Goal: Task Accomplishment & Management: Manage account settings

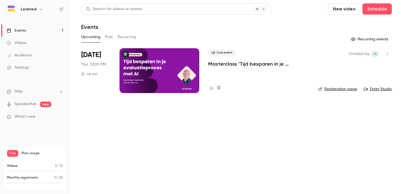
click at [165, 64] on div at bounding box center [160, 70] width 80 height 45
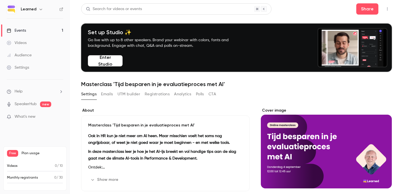
click at [157, 90] on button "Registrations" at bounding box center [157, 94] width 25 height 9
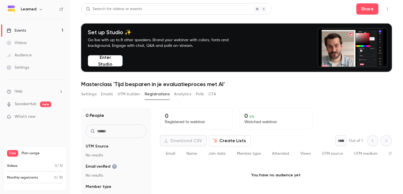
click at [90, 92] on button "Settings" at bounding box center [88, 94] width 15 height 9
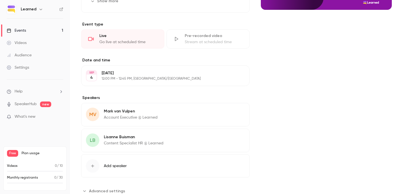
scroll to position [197, 0]
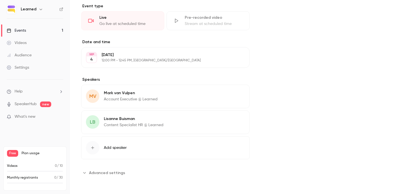
click at [105, 171] on span "Advanced settings" at bounding box center [107, 173] width 36 height 6
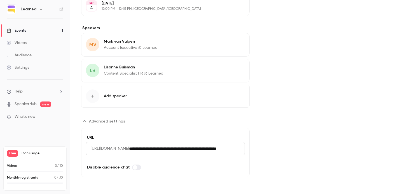
scroll to position [3, 0]
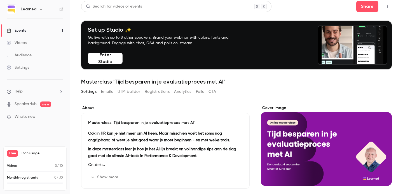
click at [26, 40] on div "Videos" at bounding box center [17, 43] width 20 height 6
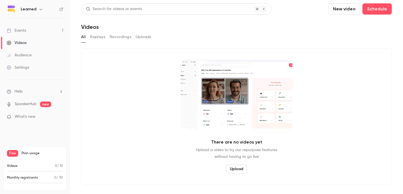
click at [20, 34] on link "Events 1" at bounding box center [35, 30] width 70 height 12
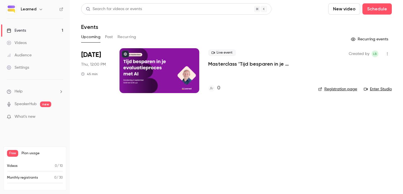
click at [28, 68] on div "Settings" at bounding box center [18, 68] width 22 height 6
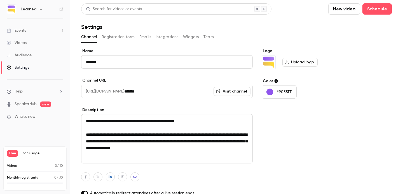
scroll to position [43, 0]
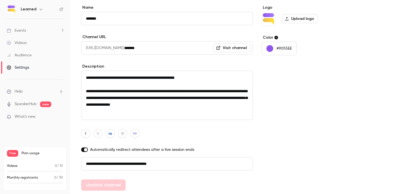
click at [38, 3] on nav "Learned Events 1 Videos Audience Settings Help SpeakerHub new What's new Free P…" at bounding box center [35, 97] width 70 height 194
click at [36, 10] on div "Learned" at bounding box center [38, 9] width 34 height 7
click at [40, 9] on icon "button" at bounding box center [41, 9] width 4 height 4
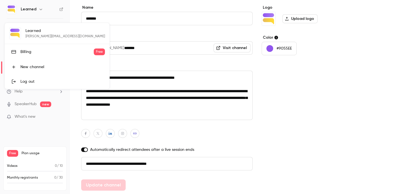
click at [24, 55] on link "Billing Free" at bounding box center [57, 52] width 105 height 16
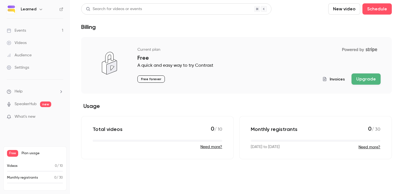
click at [370, 85] on div "Current plan Powered by Stripe Free A quick and easy way to try Contrast Free f…" at bounding box center [236, 65] width 311 height 57
click at [365, 79] on button "Upgrade" at bounding box center [366, 78] width 29 height 11
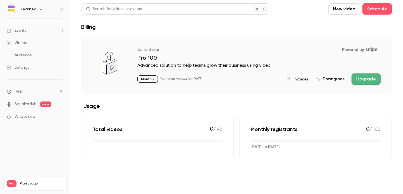
click at [49, 31] on link "Events 1" at bounding box center [35, 30] width 70 height 12
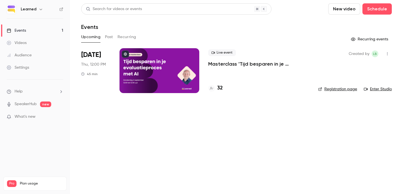
click at [230, 64] on p "Masterclass 'Tijd besparen in je evaluatieproces met AI'" at bounding box center [258, 63] width 101 height 7
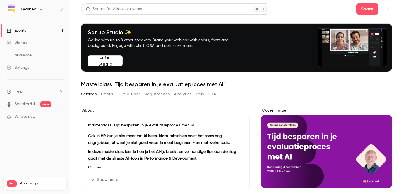
click at [157, 92] on button "Registrations" at bounding box center [157, 94] width 25 height 9
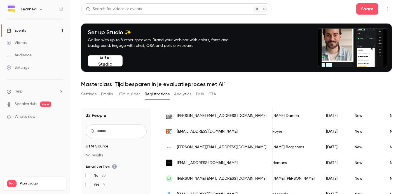
scroll to position [418, 0]
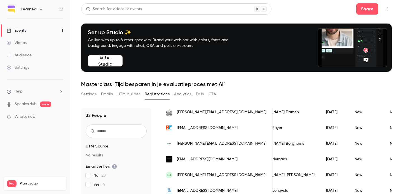
click at [39, 27] on link "Events 1" at bounding box center [35, 30] width 70 height 12
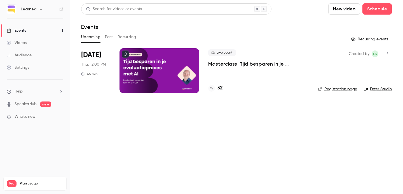
click at [162, 72] on div at bounding box center [160, 70] width 80 height 45
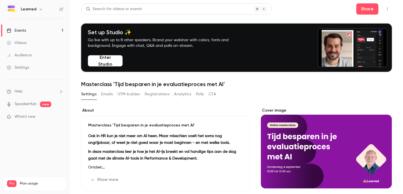
click at [157, 94] on button "Registrations" at bounding box center [157, 94] width 25 height 9
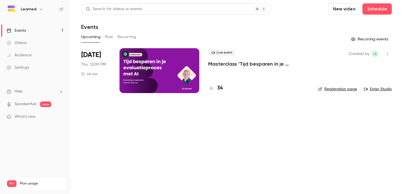
click at [180, 85] on div at bounding box center [160, 70] width 80 height 45
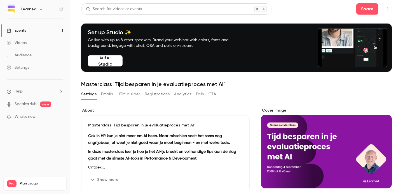
click at [20, 33] on div "Events" at bounding box center [16, 31] width 19 height 6
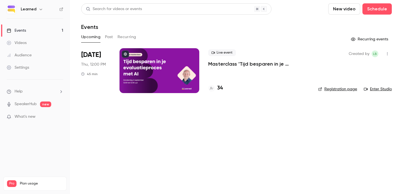
click at [155, 72] on div at bounding box center [160, 70] width 80 height 45
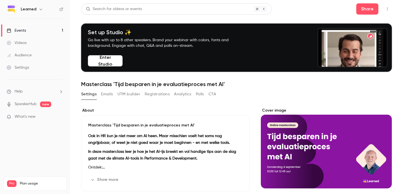
click at [157, 95] on button "Registrations" at bounding box center [157, 94] width 25 height 9
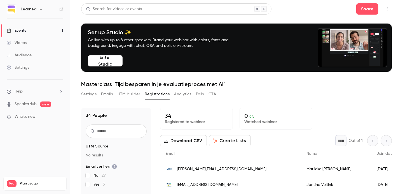
click at [185, 142] on button "Download CSV" at bounding box center [183, 140] width 47 height 11
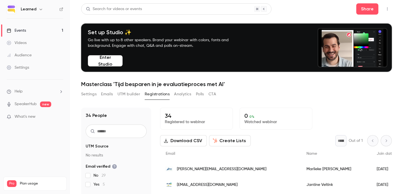
click at [38, 28] on link "Events 1" at bounding box center [35, 30] width 70 height 12
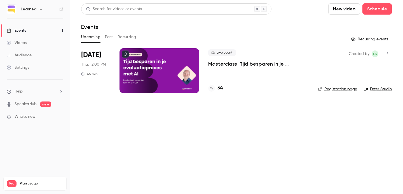
click at [17, 39] on link "Videos" at bounding box center [35, 43] width 70 height 12
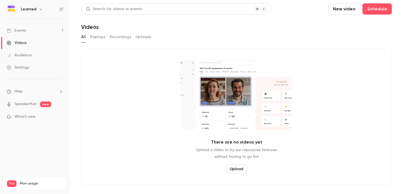
click at [18, 30] on div "Events" at bounding box center [16, 31] width 19 height 6
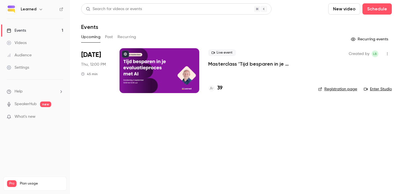
click at [221, 60] on div "Live event Masterclass 'Tijd besparen in je evaluatieproces met AI'" at bounding box center [258, 58] width 101 height 18
click at [218, 63] on p "Masterclass 'Tijd besparen in je evaluatieproces met AI'" at bounding box center [258, 63] width 101 height 7
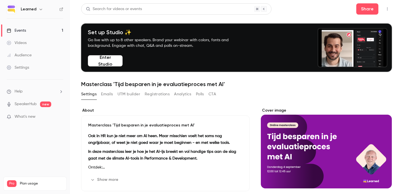
click at [149, 93] on button "Registrations" at bounding box center [157, 94] width 25 height 9
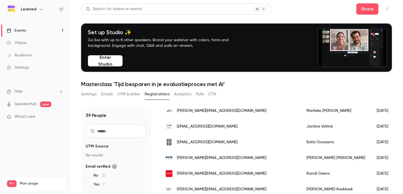
scroll to position [137, 0]
click at [29, 36] on link "Events 1" at bounding box center [35, 30] width 70 height 12
